Goal: Find contact information: Find contact information

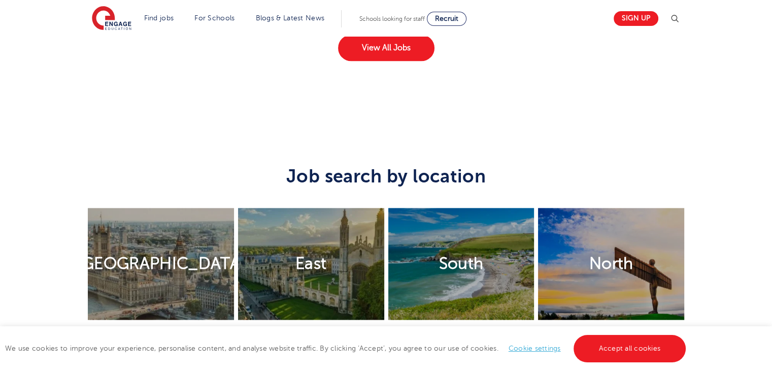
scroll to position [1944, 0]
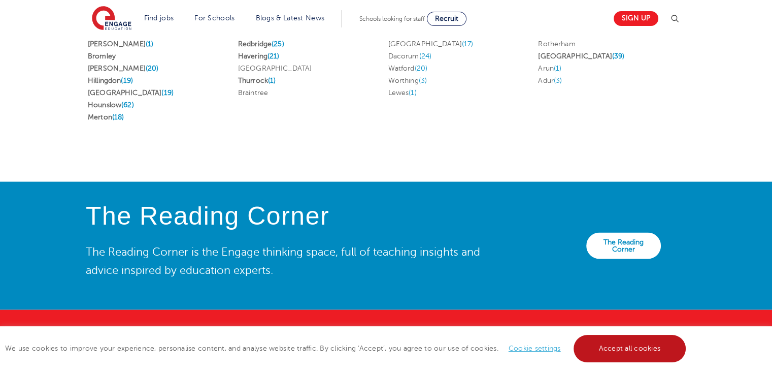
click at [627, 347] on link "Accept all cookies" at bounding box center [630, 348] width 113 height 27
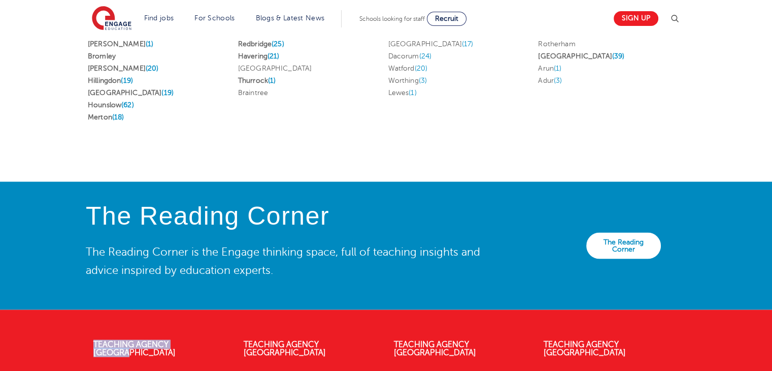
drag, startPoint x: 210, startPoint y: 329, endPoint x: 80, endPoint y: 350, distance: 131.0
drag, startPoint x: 209, startPoint y: 365, endPoint x: 93, endPoint y: 321, distance: 124.2
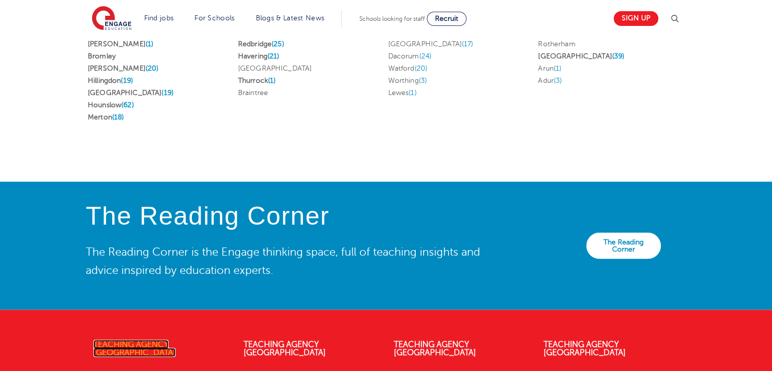
copy div "Teaching Agency Watford 4th Floor, 45 Clarendon Road"
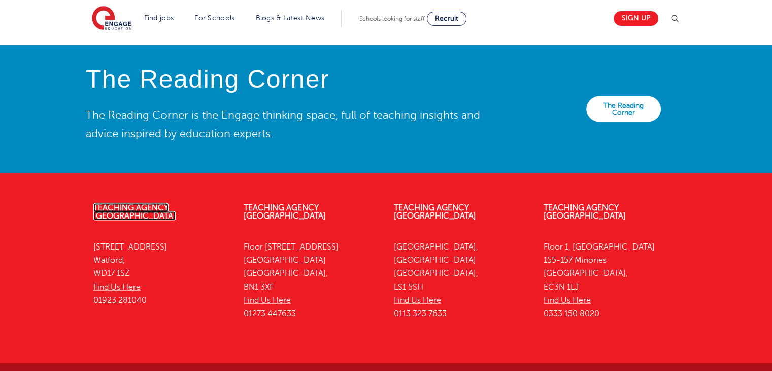
scroll to position [2086, 0]
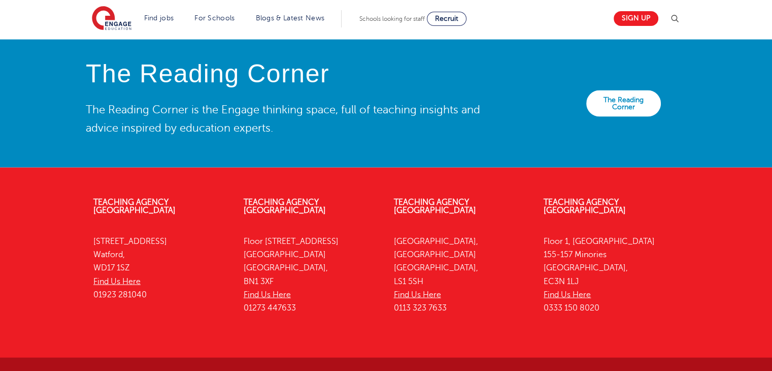
drag, startPoint x: 144, startPoint y: 240, endPoint x: 85, endPoint y: 240, distance: 59.4
click at [85, 240] on div "Teaching Agency Watford 4th Floor, 45 Clarendon Road Watford, WD17 1SZ Find Us …" at bounding box center [386, 258] width 616 height 150
click at [152, 251] on p "4th Floor, 45 Clarendon Road Watford, WD17 1SZ Find Us Here 01923 281040" at bounding box center [160, 268] width 135 height 66
drag, startPoint x: 140, startPoint y: 244, endPoint x: 95, endPoint y: 244, distance: 44.7
click at [95, 244] on p "4th Floor, 45 Clarendon Road Watford, WD17 1SZ Find Us Here 01923 281040" at bounding box center [160, 268] width 135 height 66
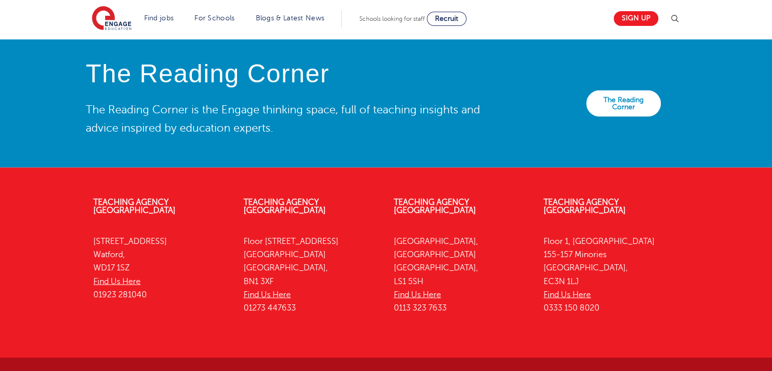
copy p "WD17 1SZ"
